Goal: Task Accomplishment & Management: Use online tool/utility

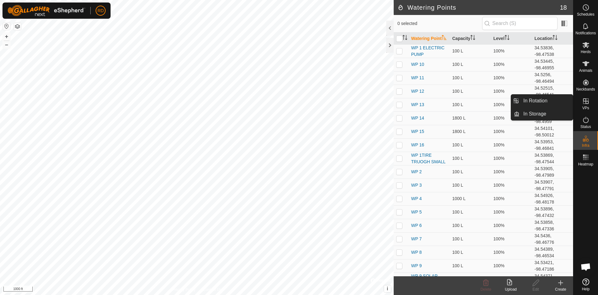
click at [584, 102] on icon at bounding box center [586, 101] width 6 height 6
click at [544, 101] on link "In Rotation" at bounding box center [546, 100] width 53 height 12
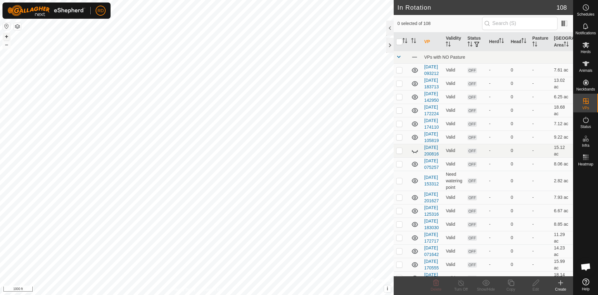
click at [3, 34] on div "+ –" at bounding box center [6, 40] width 8 height 16
click at [3, 34] on button "+" at bounding box center [6, 36] width 7 height 7
click at [3, 35] on button "+" at bounding box center [6, 36] width 7 height 7
click at [4, 35] on button "+" at bounding box center [6, 36] width 7 height 7
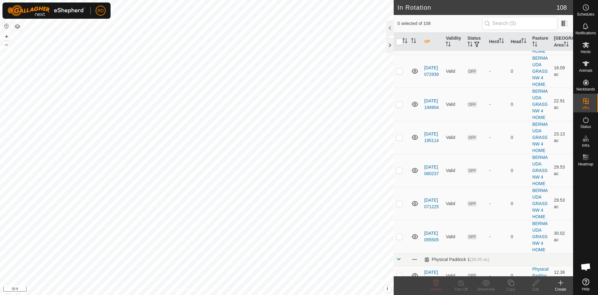
scroll to position [1897, 0]
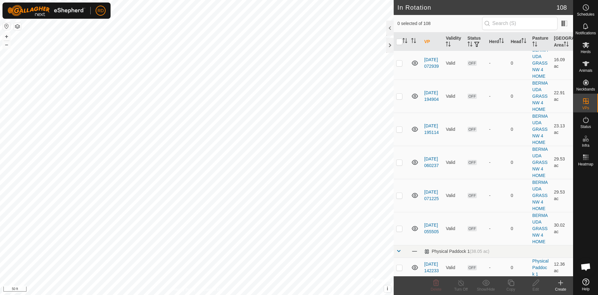
checkbox input "true"
click at [512, 285] on icon at bounding box center [511, 282] width 8 height 7
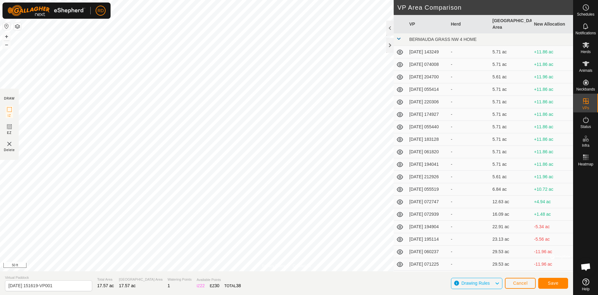
click at [293, 0] on html "RD Schedules Notifications Herds Animals Neckbands VPs Status Infra Heatmap Hel…" at bounding box center [299, 147] width 598 height 295
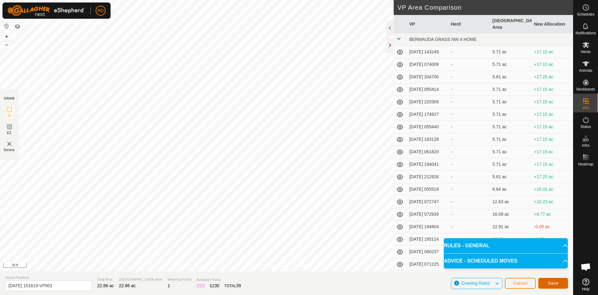
click at [556, 285] on span "Save" at bounding box center [553, 282] width 11 height 5
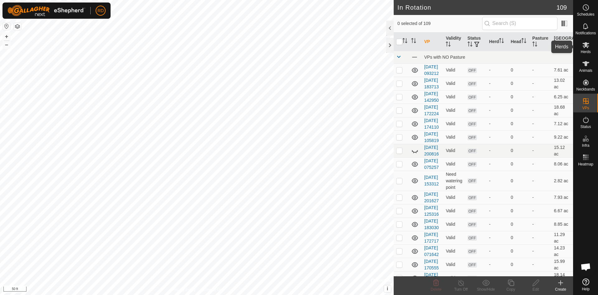
click at [584, 49] on es-mob-svg-icon at bounding box center [586, 45] width 11 height 10
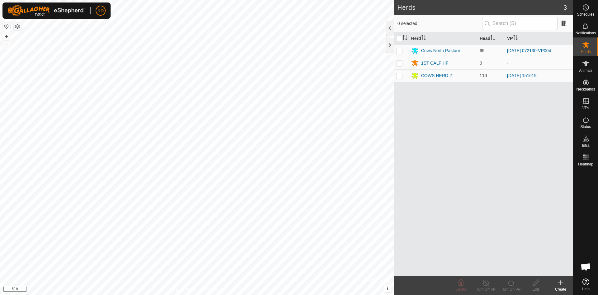
click at [401, 75] on p-checkbox at bounding box center [399, 75] width 6 height 5
checkbox input "true"
click at [513, 285] on icon at bounding box center [511, 282] width 8 height 7
click at [507, 269] on link "Now" at bounding box center [530, 268] width 62 height 12
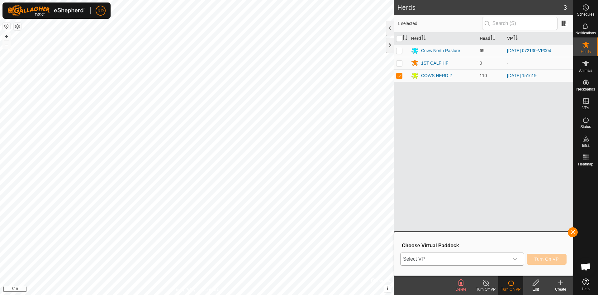
click at [516, 257] on icon "dropdown trigger" at bounding box center [515, 258] width 5 height 5
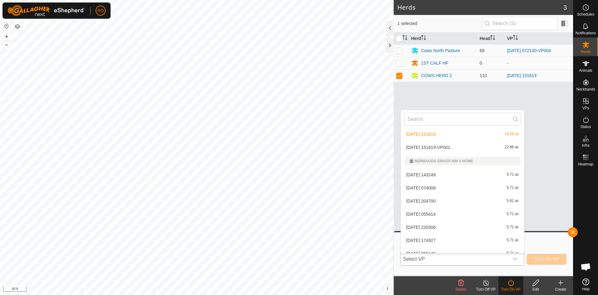
scroll to position [1037, 0]
click at [445, 160] on li "[DATE] 151619-VP001 22.86 ac" at bounding box center [462, 159] width 123 height 12
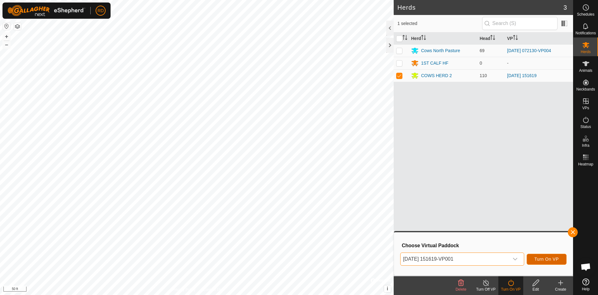
click at [546, 261] on button "Turn On VP" at bounding box center [547, 258] width 40 height 11
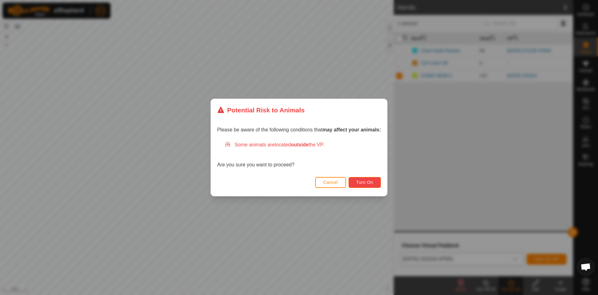
click at [364, 184] on span "Turn On" at bounding box center [365, 182] width 17 height 5
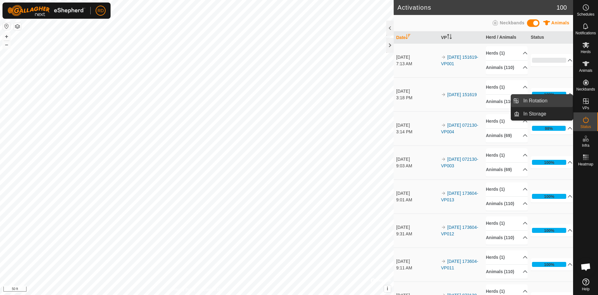
click at [529, 99] on link "In Rotation" at bounding box center [546, 100] width 53 height 12
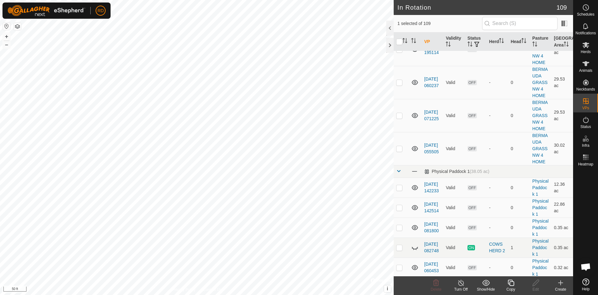
scroll to position [1956, 0]
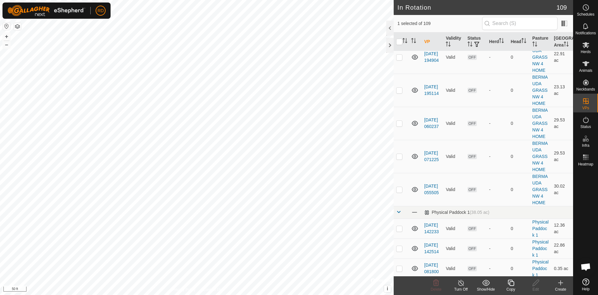
checkbox input "false"
checkbox input "true"
click at [438, 107] on div "In Rotation 109 1 selected of 109 VP Validity Status Herd Head Pasture Grazing …" at bounding box center [286, 147] width 573 height 295
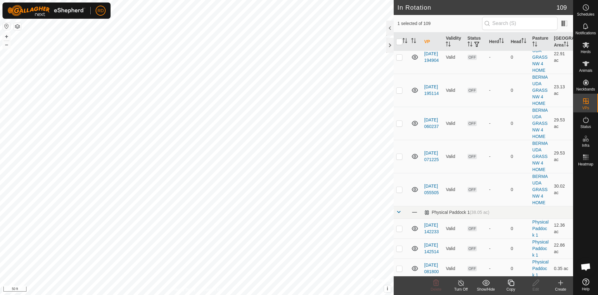
click at [491, 129] on div "In Rotation 109 1 selected of 109 VP Validity Status Herd Head Pasture Grazing …" at bounding box center [286, 147] width 573 height 295
click at [408, 68] on div "In Rotation 109 1 selected of 109 VP Validity Status Herd Head Pasture Grazing …" at bounding box center [286, 147] width 573 height 295
click at [541, 87] on div "In Rotation 109 1 selected of 109 VP Validity Status Herd Head Pasture Grazing …" at bounding box center [286, 147] width 573 height 295
click at [576, 76] on div "Schedules Notifications Herds Animals Neckbands VPs Status Infra Heatmap Help I…" at bounding box center [299, 147] width 598 height 295
click at [544, 143] on div "In Rotation 109 1 selected of 109 VP Validity Status Herd Head Pasture Grazing …" at bounding box center [286, 147] width 573 height 295
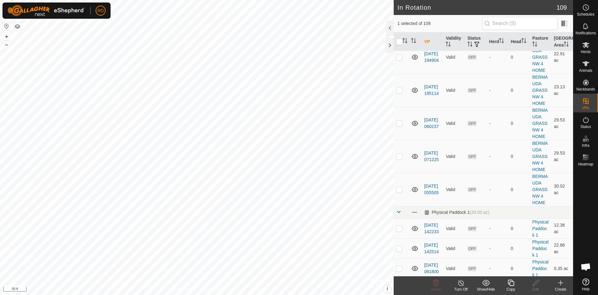
click at [465, 144] on div "In Rotation 109 1 selected of 109 VP Validity Status Herd Head Pasture Grazing …" at bounding box center [286, 147] width 573 height 295
click at [400, 72] on div "In Rotation 109 1 selected of 109 VP Validity Status Herd Head Pasture Grazing …" at bounding box center [286, 147] width 573 height 295
click at [511, 284] on icon at bounding box center [511, 282] width 8 height 7
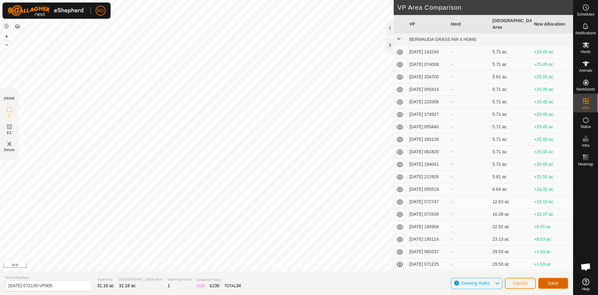
click at [555, 283] on span "Save" at bounding box center [553, 282] width 11 height 5
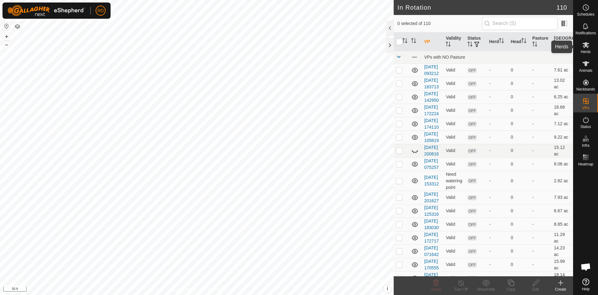
click at [584, 48] on icon at bounding box center [586, 45] width 7 height 6
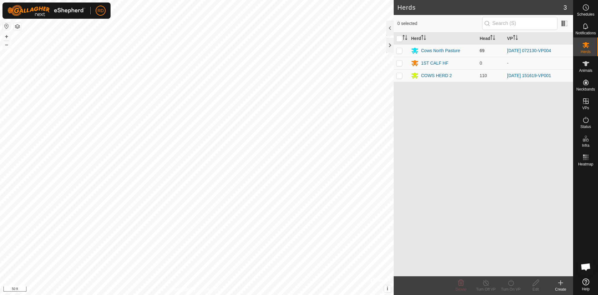
click at [401, 49] on p-checkbox at bounding box center [399, 50] width 6 height 5
checkbox input "true"
click at [511, 284] on icon at bounding box center [511, 282] width 8 height 7
click at [510, 269] on link "Now" at bounding box center [530, 268] width 62 height 12
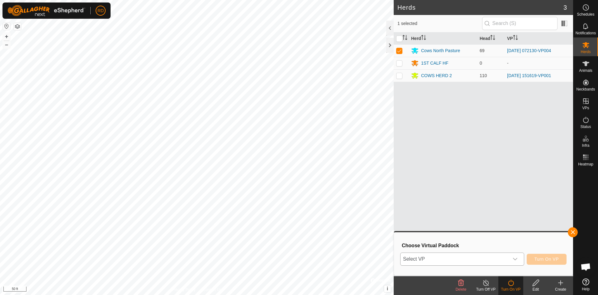
click at [516, 258] on icon "dropdown trigger" at bounding box center [515, 258] width 5 height 5
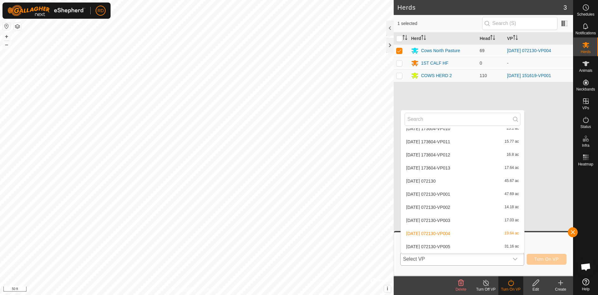
scroll to position [941, 0]
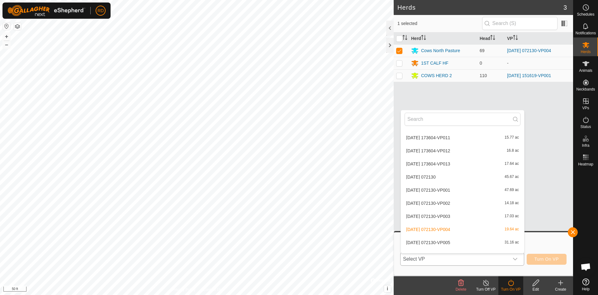
click at [446, 242] on li "[DATE] 072130-VP005 31.16 ac" at bounding box center [462, 242] width 123 height 12
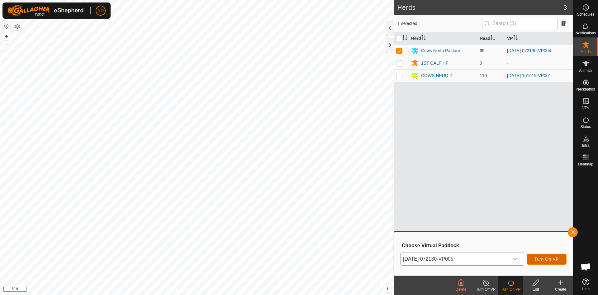
click at [542, 258] on span "Turn On VP" at bounding box center [547, 258] width 24 height 5
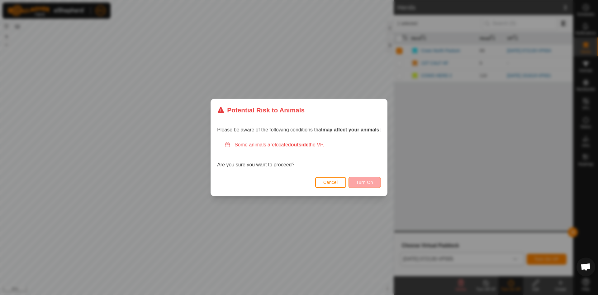
click at [368, 177] on div "Cancel Turn On" at bounding box center [299, 185] width 176 height 21
click at [366, 181] on span "Turn On" at bounding box center [365, 182] width 17 height 5
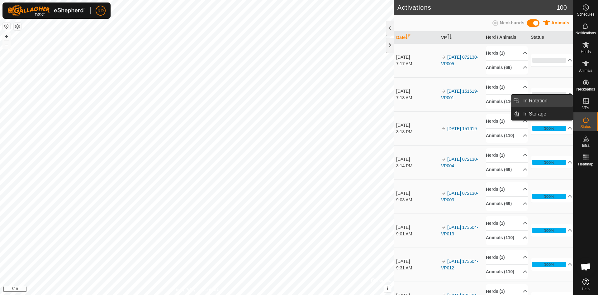
click at [547, 99] on link "In Rotation" at bounding box center [546, 100] width 53 height 12
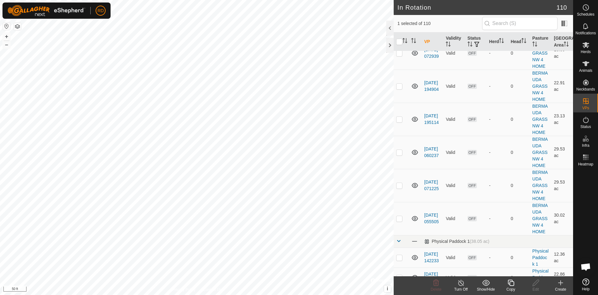
scroll to position [1919, 0]
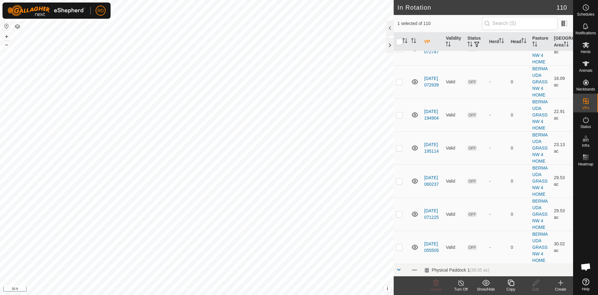
checkbox input "false"
